Goal: Information Seeking & Learning: Learn about a topic

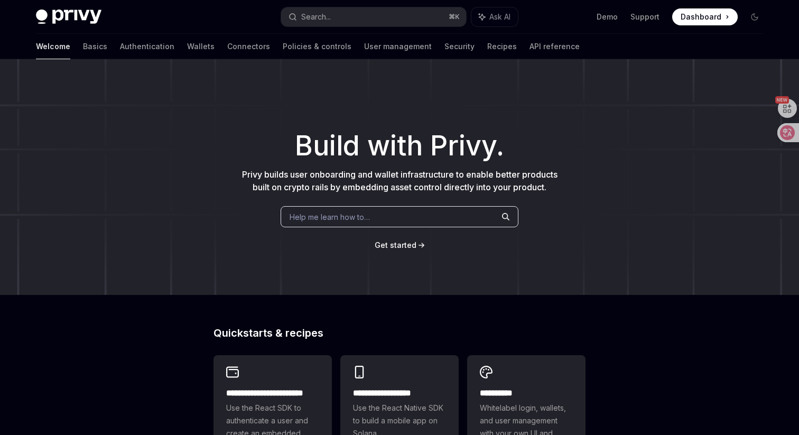
click at [380, 218] on div "Help me learn how to…" at bounding box center [400, 216] width 238 height 21
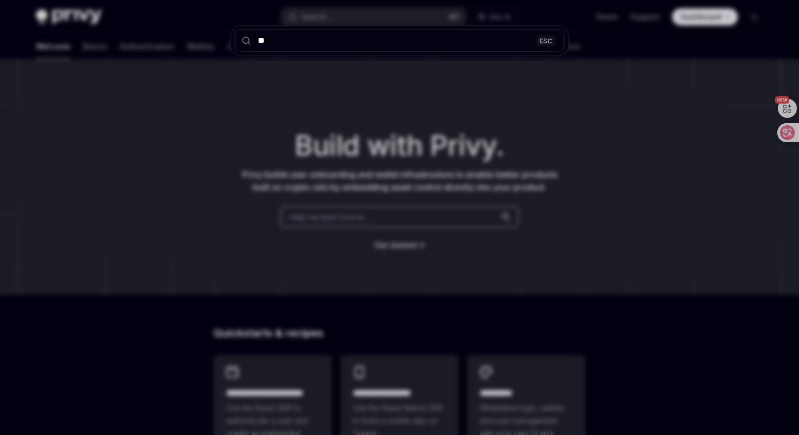
type input "***"
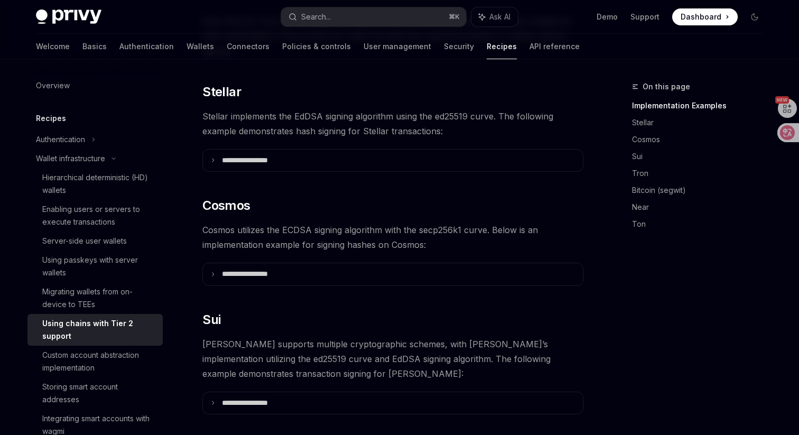
scroll to position [345, 0]
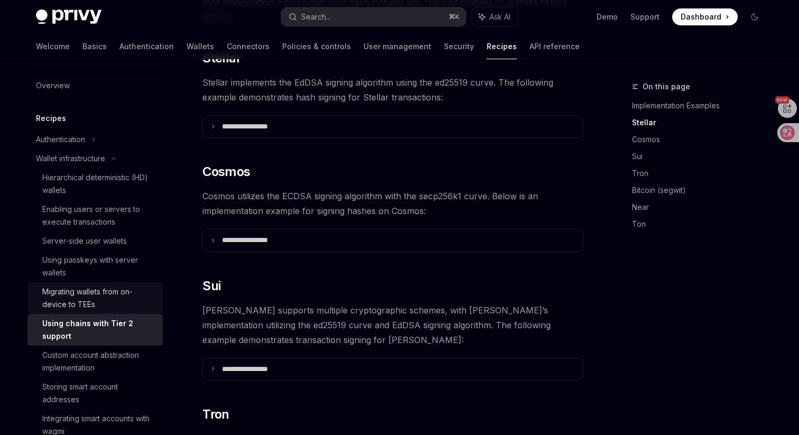
click at [99, 306] on div "Migrating wallets from on-device to TEEs" at bounding box center [99, 297] width 114 height 25
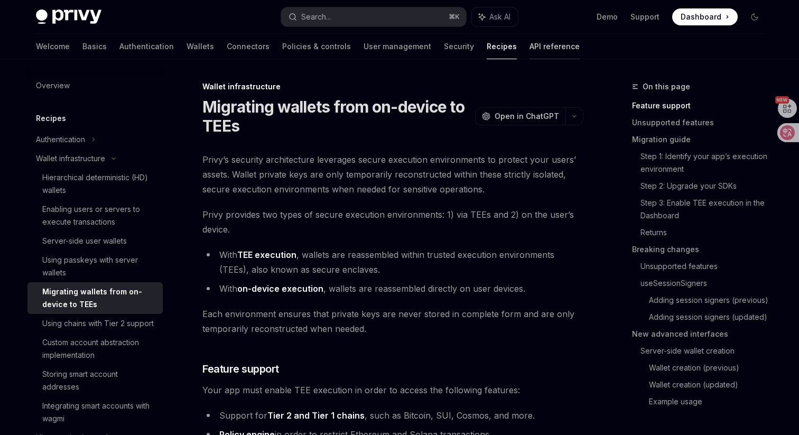
click at [529, 50] on link "API reference" at bounding box center [554, 46] width 50 height 25
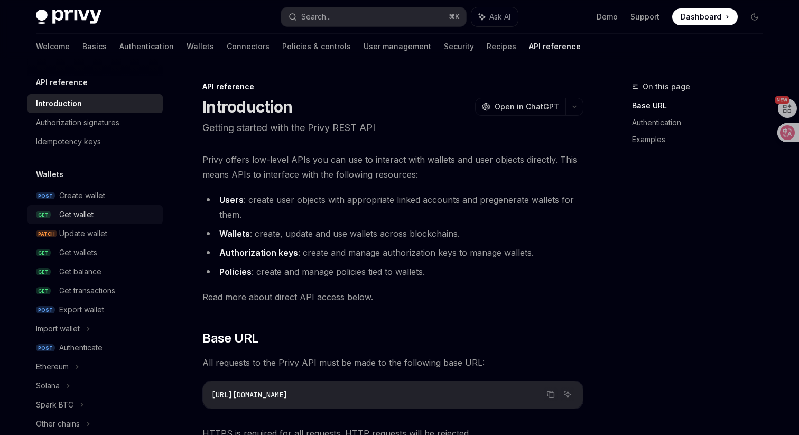
click at [69, 212] on div "Get wallet" at bounding box center [76, 214] width 34 height 13
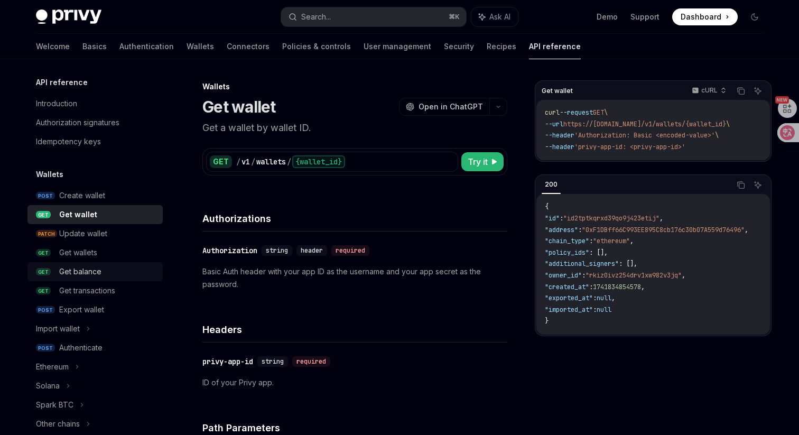
click at [97, 272] on div "Get balance" at bounding box center [80, 271] width 42 height 13
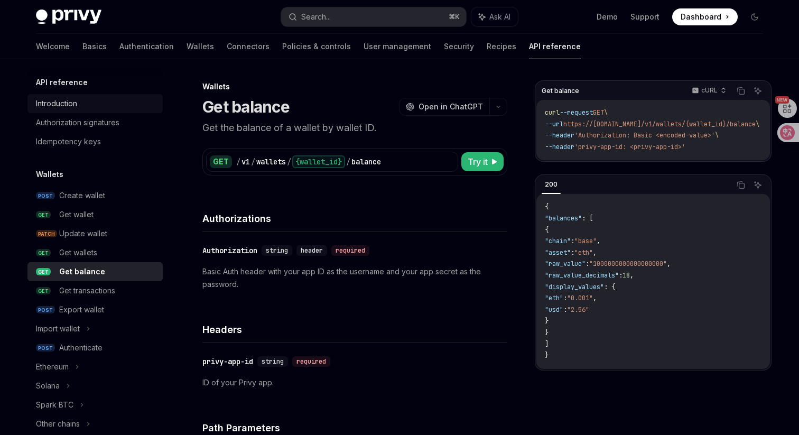
click at [68, 102] on div "Introduction" at bounding box center [56, 103] width 41 height 13
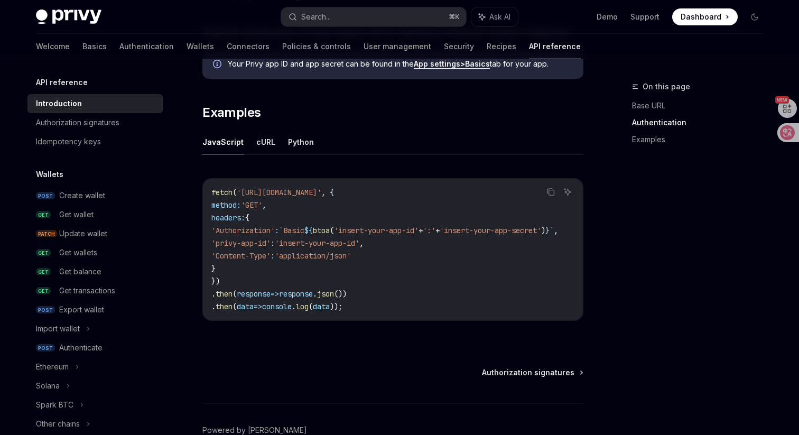
scroll to position [565, 0]
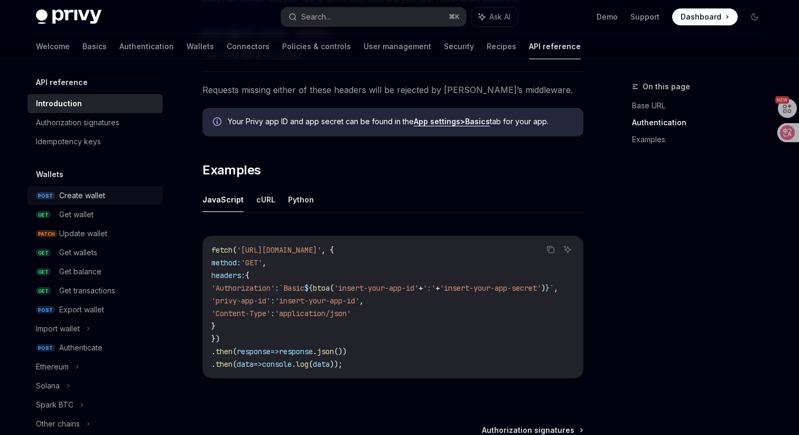
click at [114, 194] on div "Create wallet" at bounding box center [107, 195] width 97 height 13
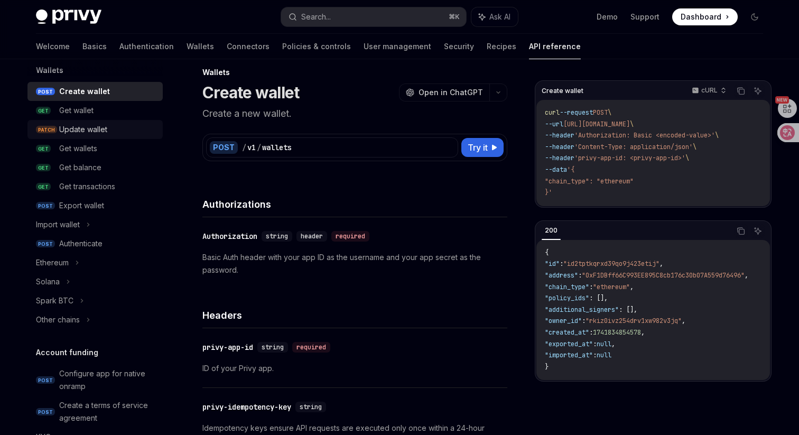
scroll to position [111, 0]
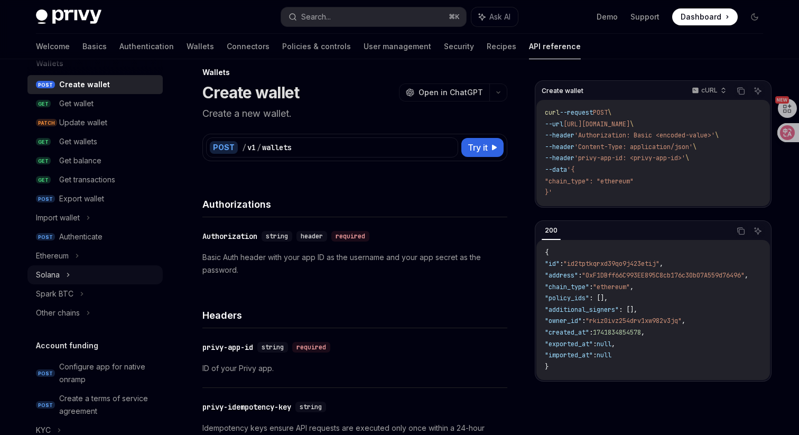
click at [70, 273] on div "Solana" at bounding box center [94, 274] width 135 height 19
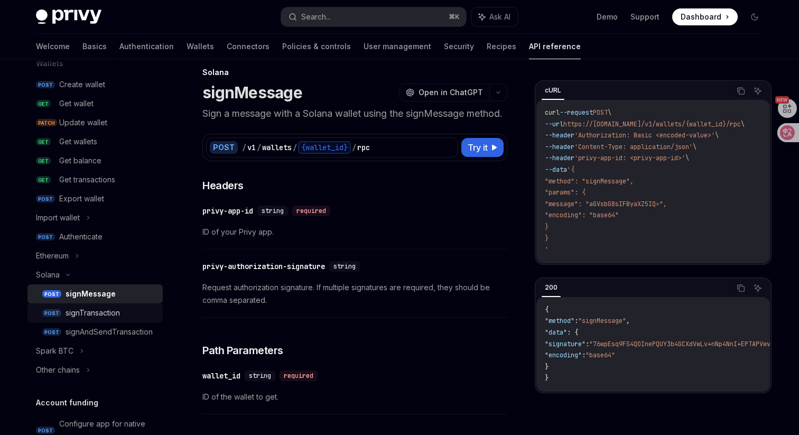
click at [81, 319] on div "signTransaction" at bounding box center [93, 312] width 54 height 13
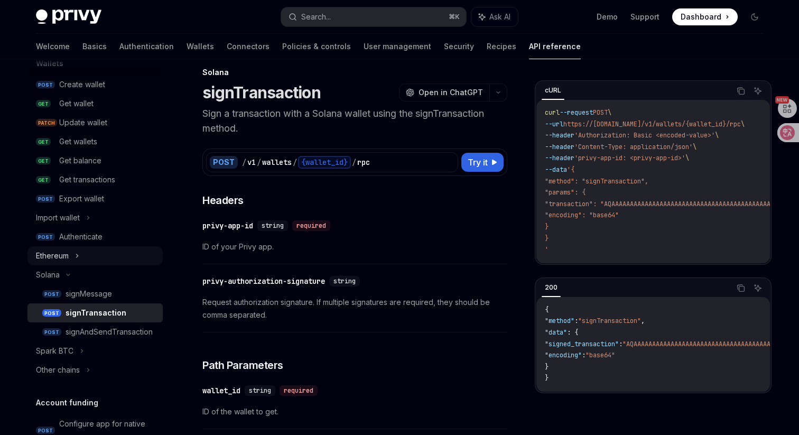
click at [74, 254] on div "Ethereum" at bounding box center [94, 255] width 135 height 19
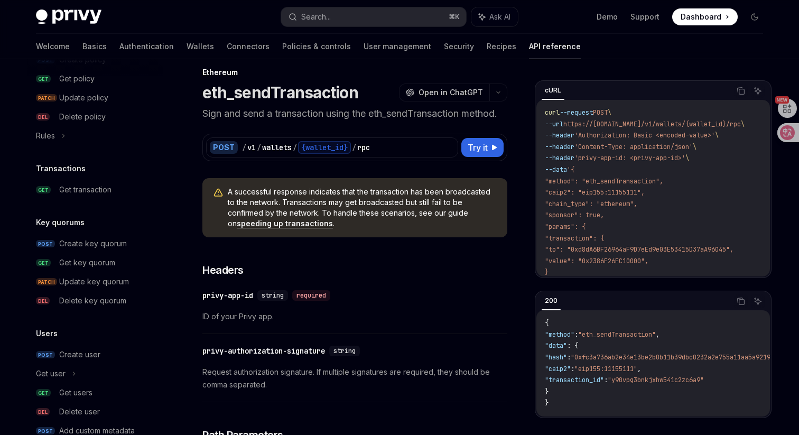
scroll to position [828, 0]
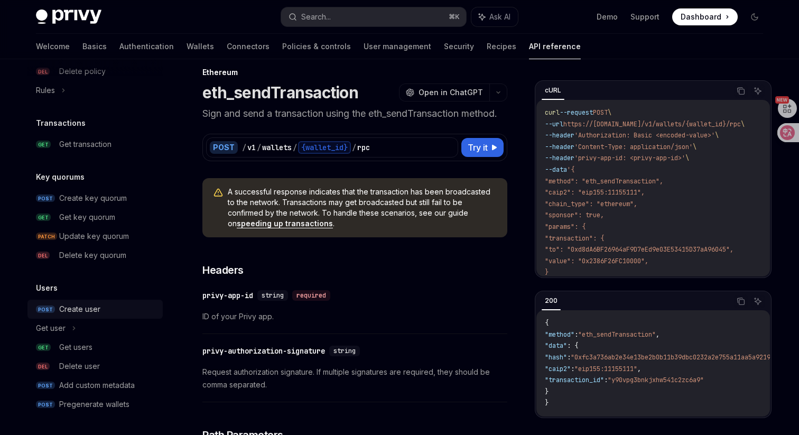
click at [106, 308] on div "Create user" at bounding box center [107, 309] width 97 height 13
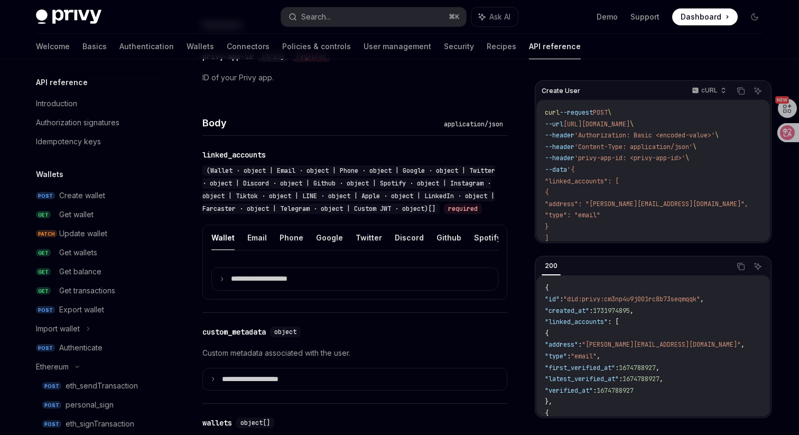
click at [420, 48] on div "Welcome Basics Authentication Wallets Connectors Policies & controls User manag…" at bounding box center [308, 46] width 545 height 25
click at [487, 46] on link "Recipes" at bounding box center [502, 46] width 30 height 25
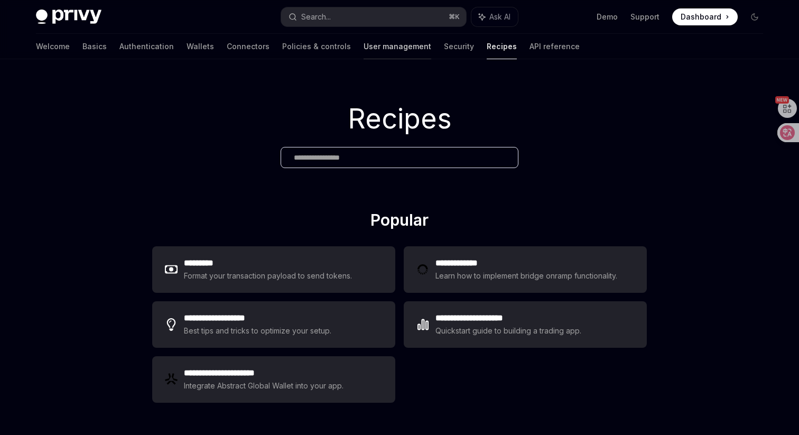
click at [363, 48] on link "User management" at bounding box center [397, 46] width 68 height 25
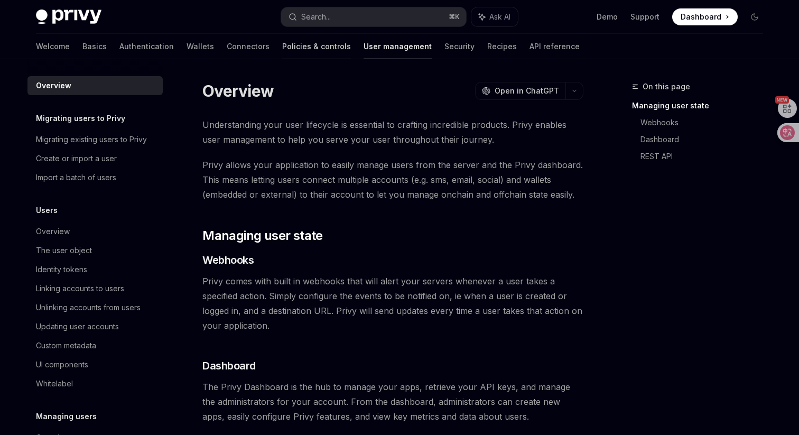
click at [282, 49] on link "Policies & controls" at bounding box center [316, 46] width 69 height 25
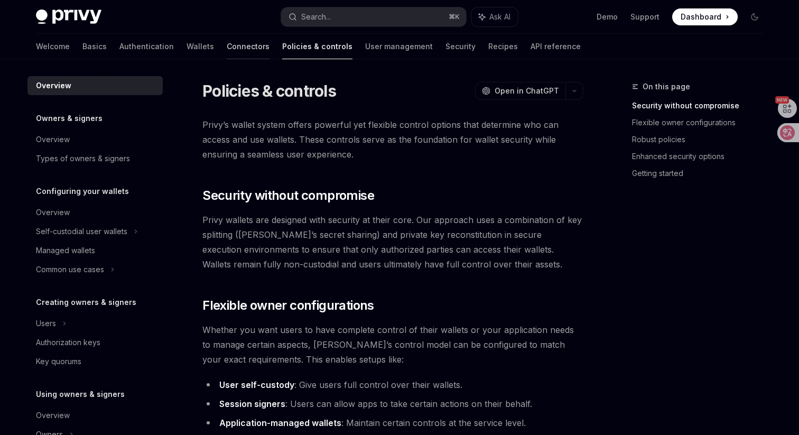
click at [227, 48] on link "Connectors" at bounding box center [248, 46] width 43 height 25
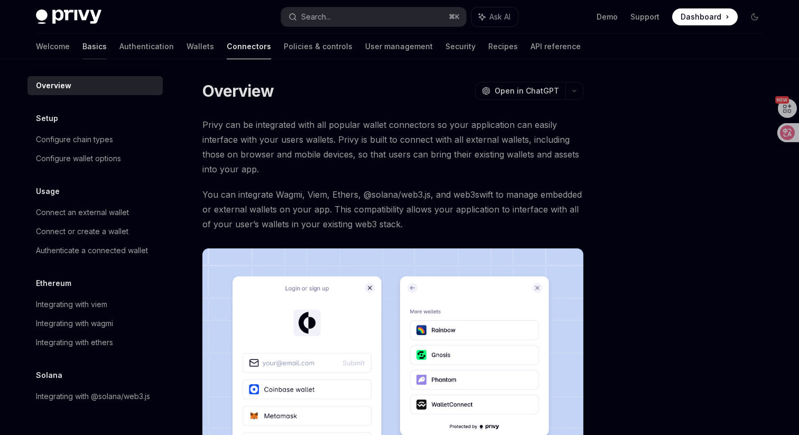
click at [82, 44] on link "Basics" at bounding box center [94, 46] width 24 height 25
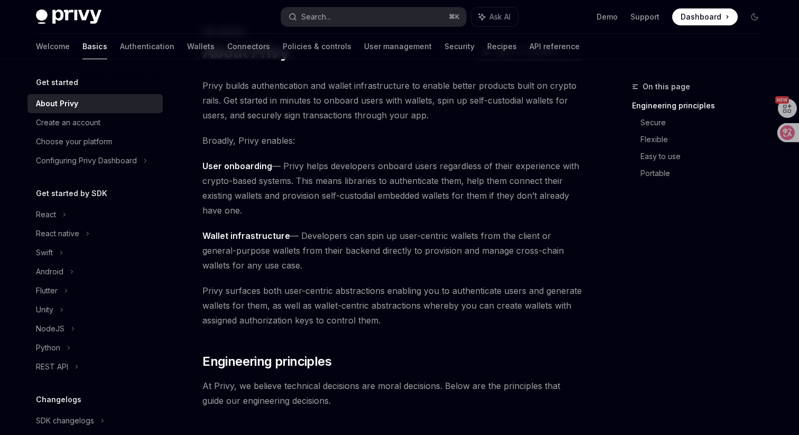
scroll to position [54, 0]
click at [54, 217] on div "React" at bounding box center [46, 214] width 20 height 13
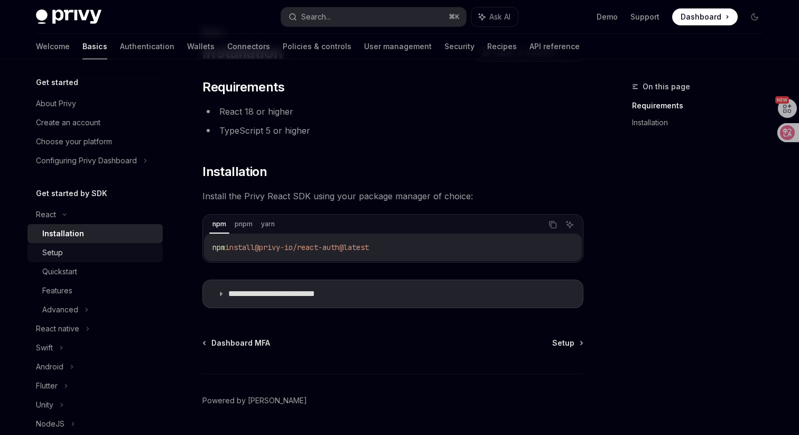
click at [71, 252] on div "Setup" at bounding box center [99, 252] width 114 height 13
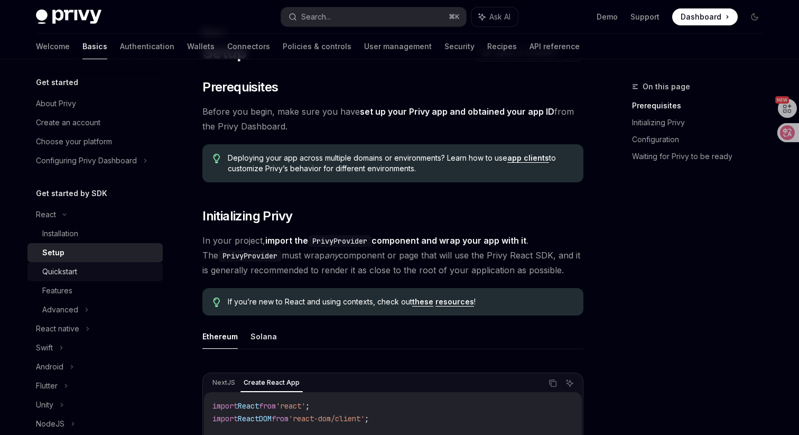
click at [77, 270] on div "Quickstart" at bounding box center [59, 271] width 35 height 13
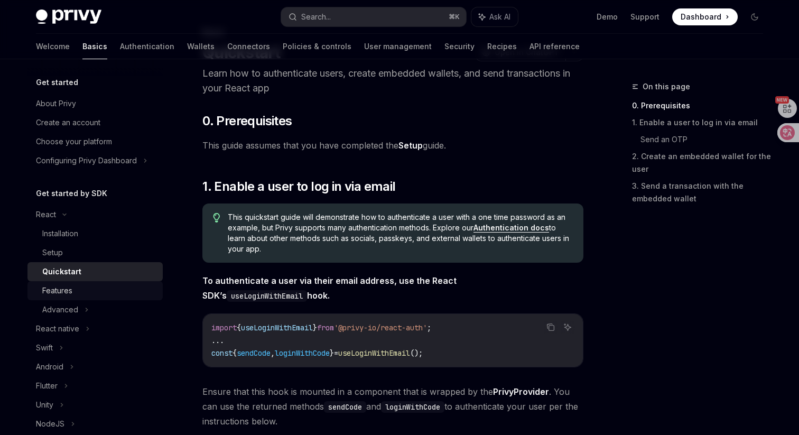
click at [81, 288] on div "Features" at bounding box center [99, 290] width 114 height 13
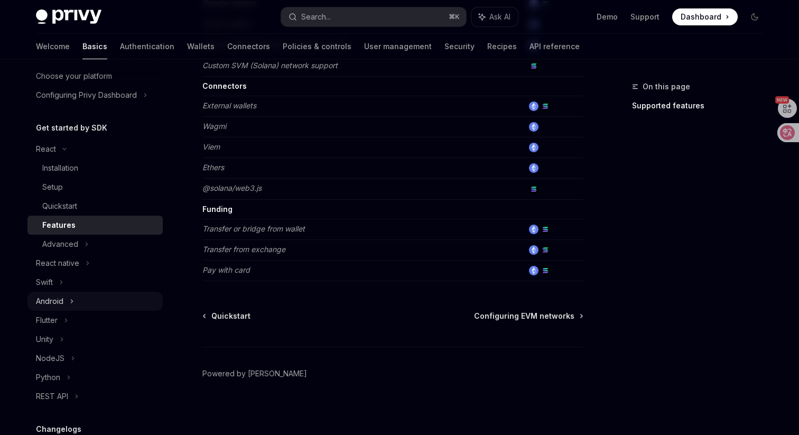
scroll to position [79, 0]
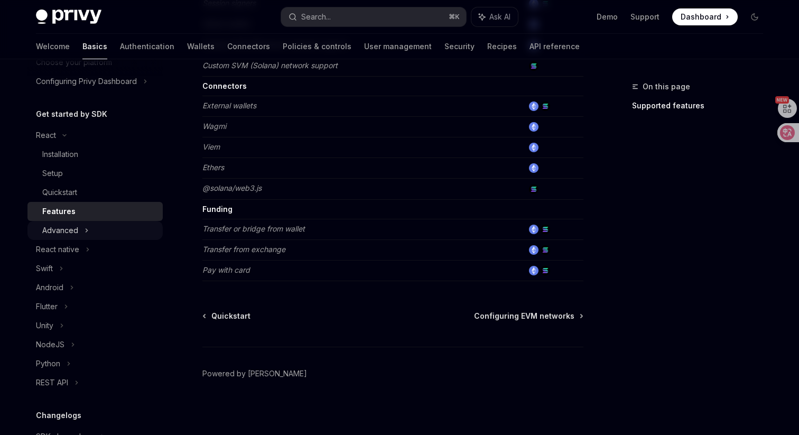
click at [90, 231] on div "Advanced" at bounding box center [94, 230] width 135 height 19
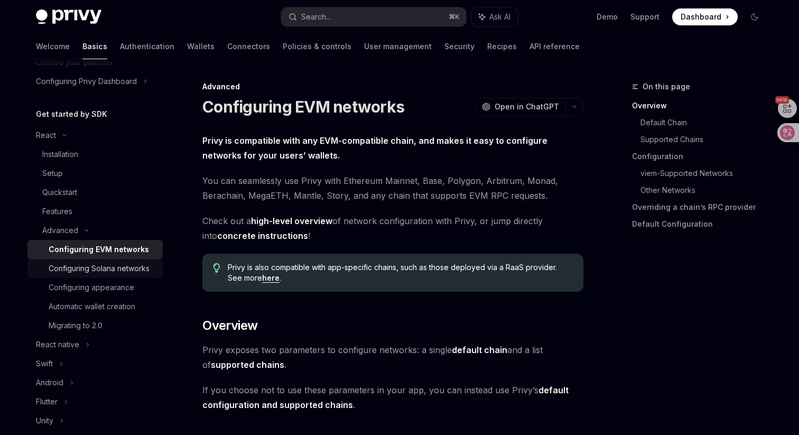
click at [105, 273] on div "Configuring Solana networks" at bounding box center [99, 268] width 101 height 13
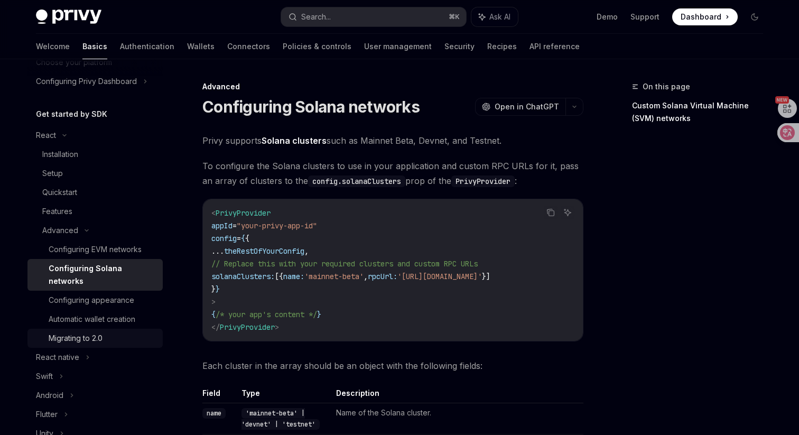
click at [98, 332] on div "Migrating to 2.0" at bounding box center [76, 338] width 54 height 13
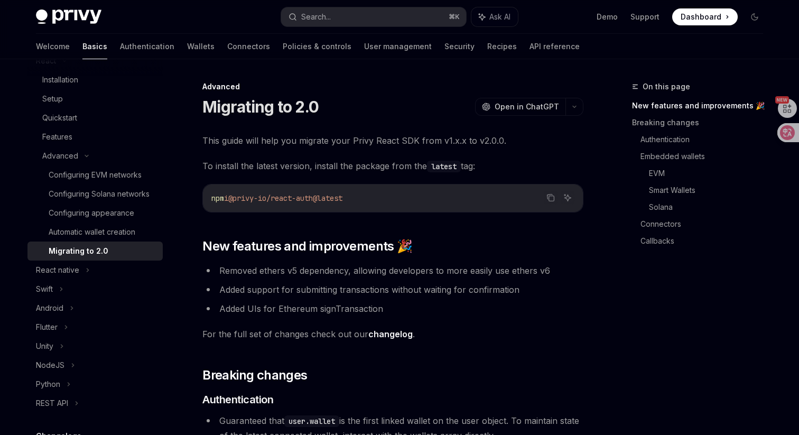
scroll to position [165, 0]
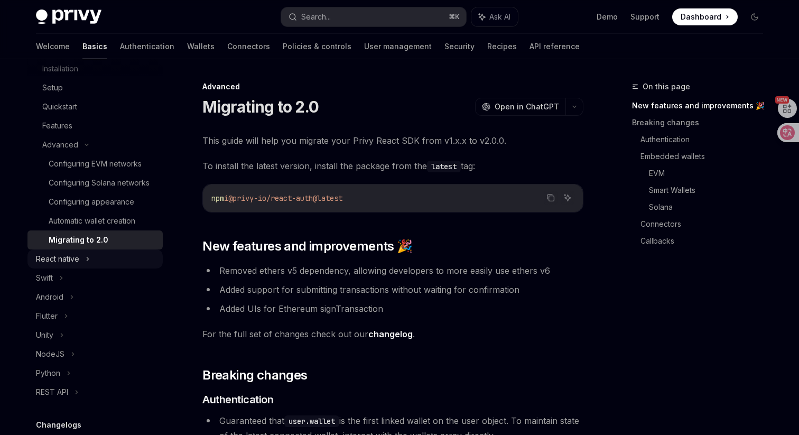
click at [100, 256] on div "React native" at bounding box center [94, 258] width 135 height 19
type textarea "*"
